Goal: Navigation & Orientation: Go to known website

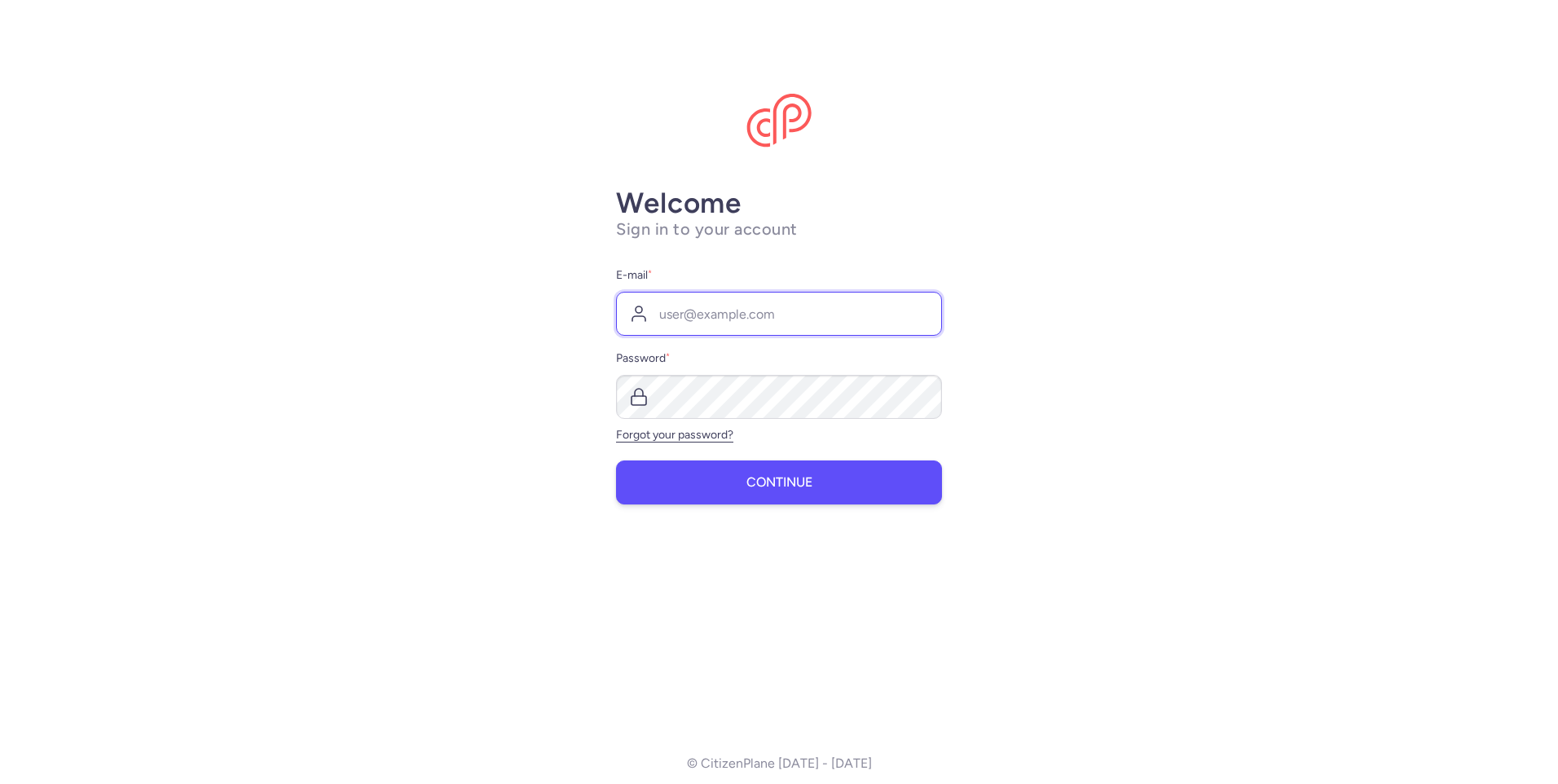
type input "[EMAIL_ADDRESS][DOMAIN_NAME]"
click at [680, 468] on button "Continue" at bounding box center [779, 482] width 326 height 44
